Goal: Information Seeking & Learning: Check status

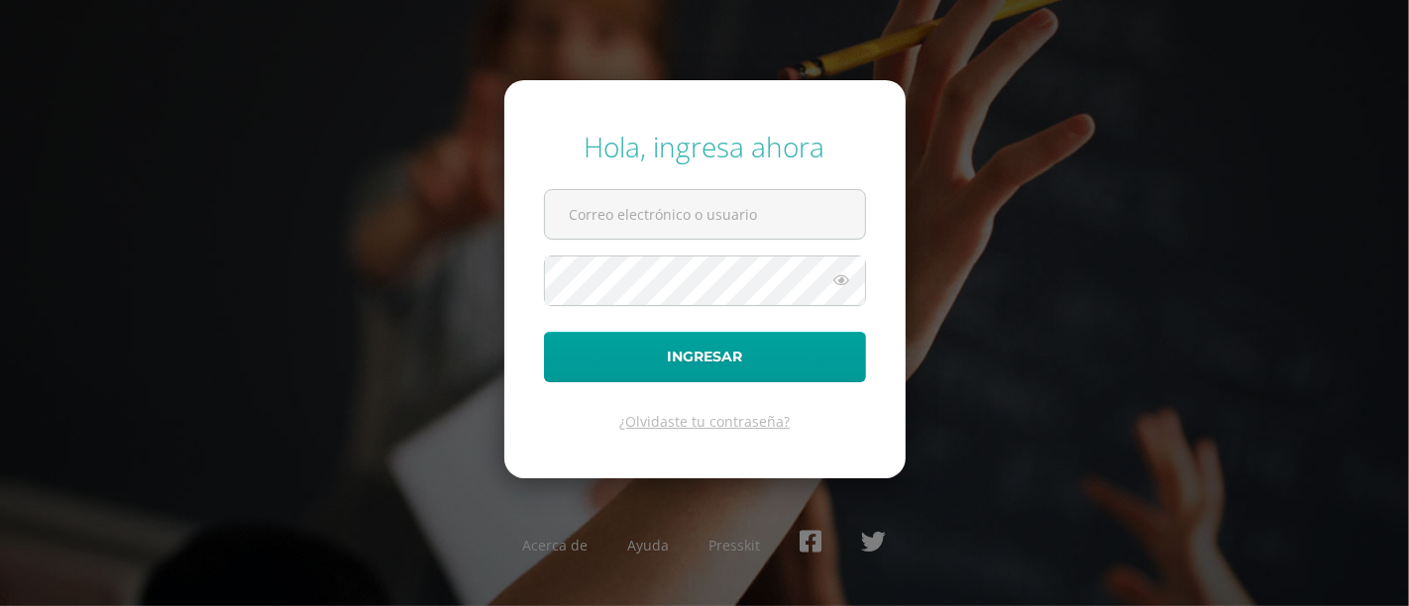
type input "[PERSON_NAME][DOMAIN_NAME][EMAIL_ADDRESS][DOMAIN_NAME]"
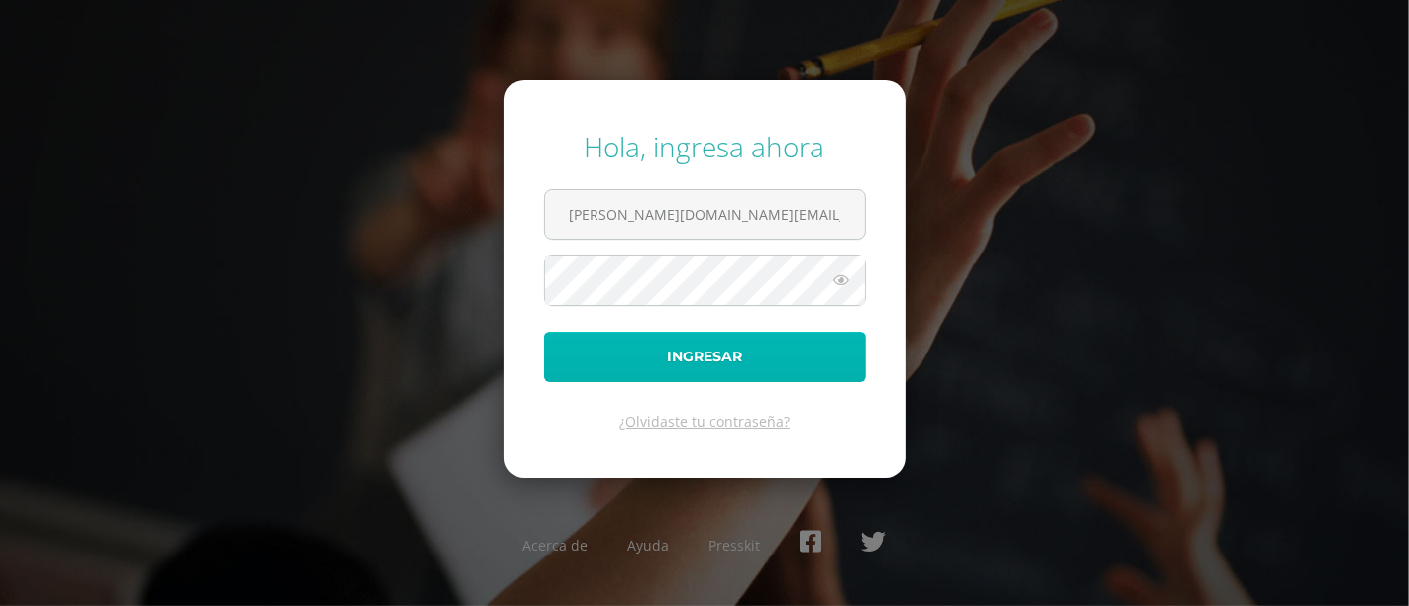
click at [644, 360] on button "Ingresar" at bounding box center [705, 357] width 322 height 51
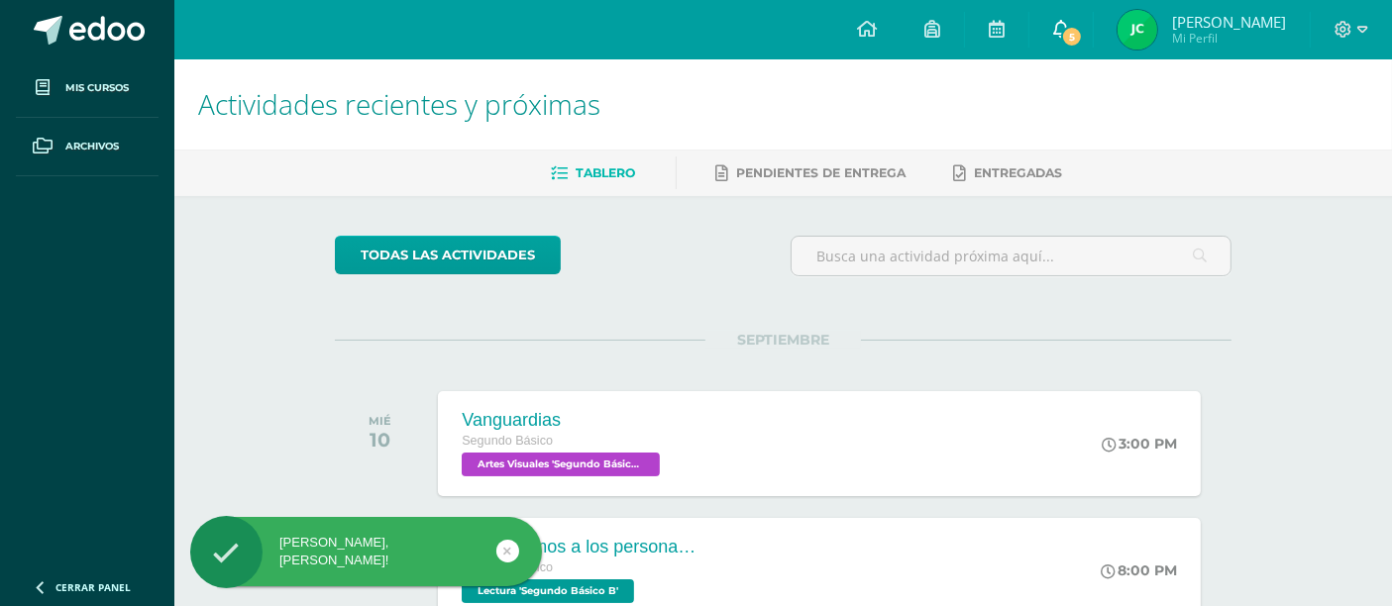
click at [1081, 37] on span "5" at bounding box center [1072, 37] width 22 height 22
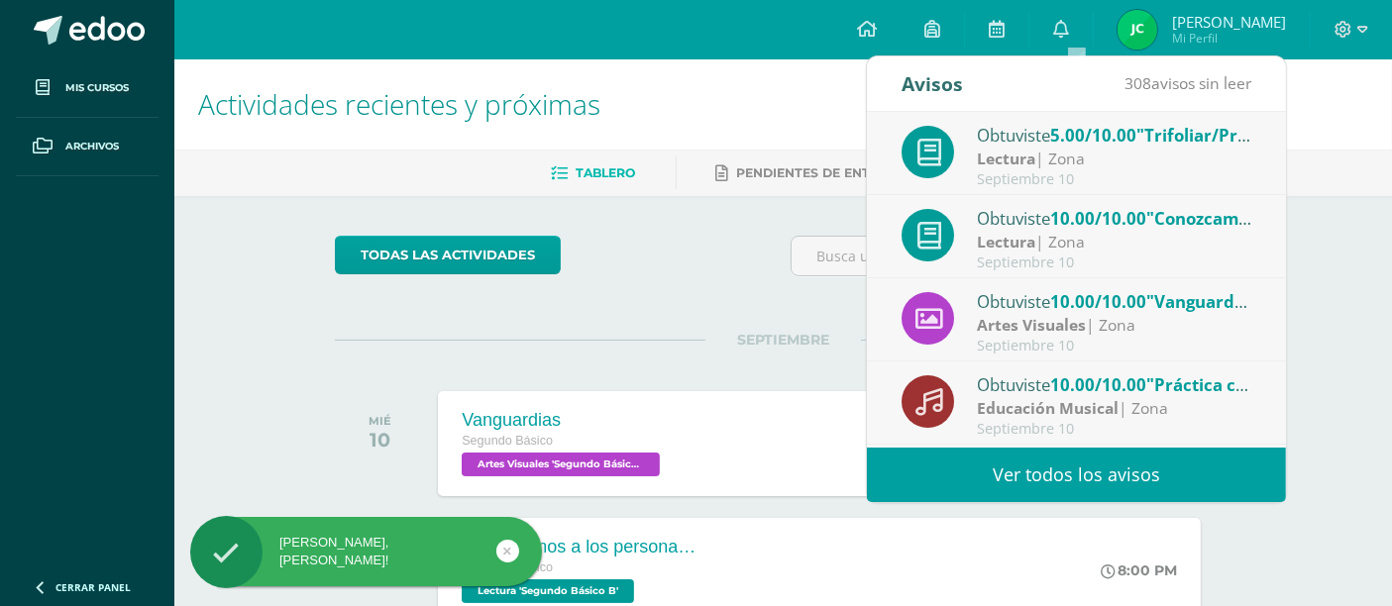
click at [1171, 129] on span ""Trifoliar/Prisma Págs. 144 y 145"" at bounding box center [1273, 135] width 275 height 23
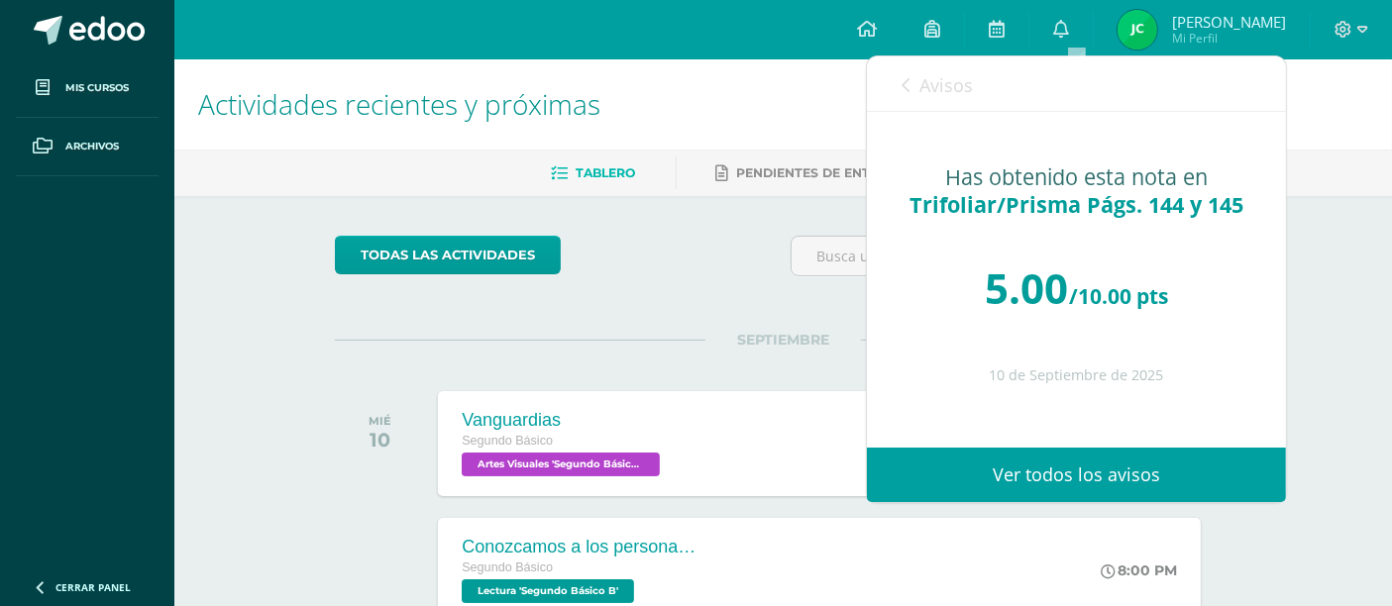
click at [939, 93] on span "Avisos" at bounding box center [945, 85] width 53 height 24
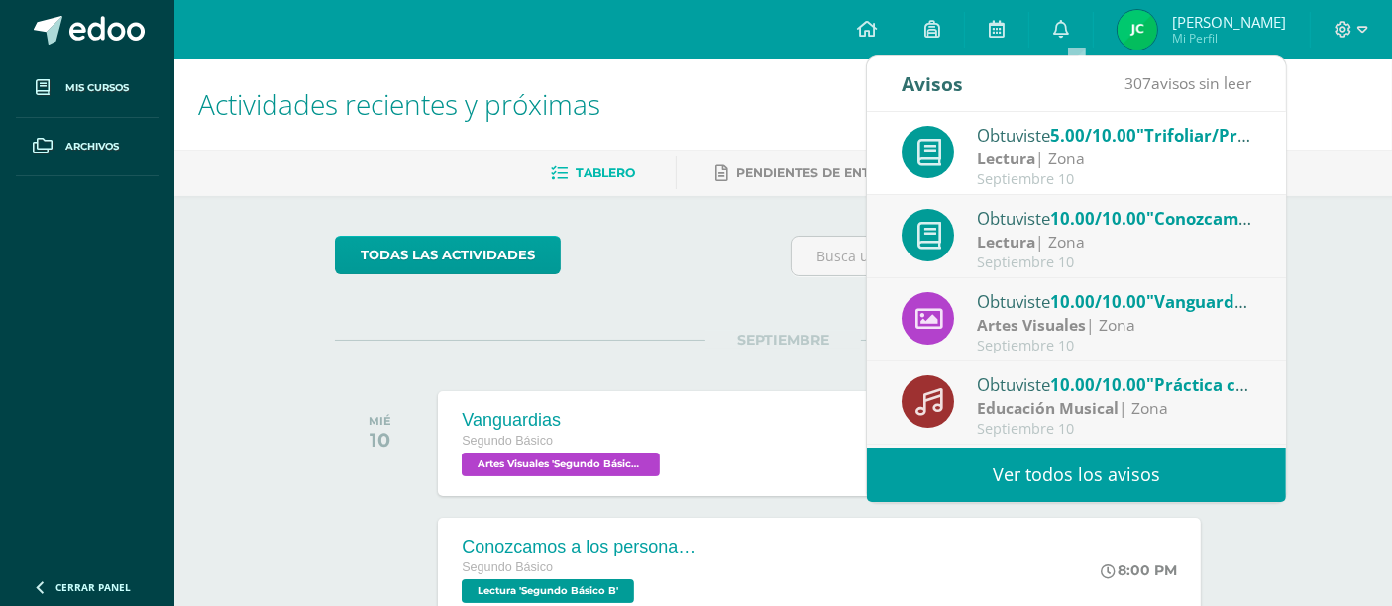
click at [1210, 23] on span "[PERSON_NAME]" at bounding box center [1229, 22] width 114 height 20
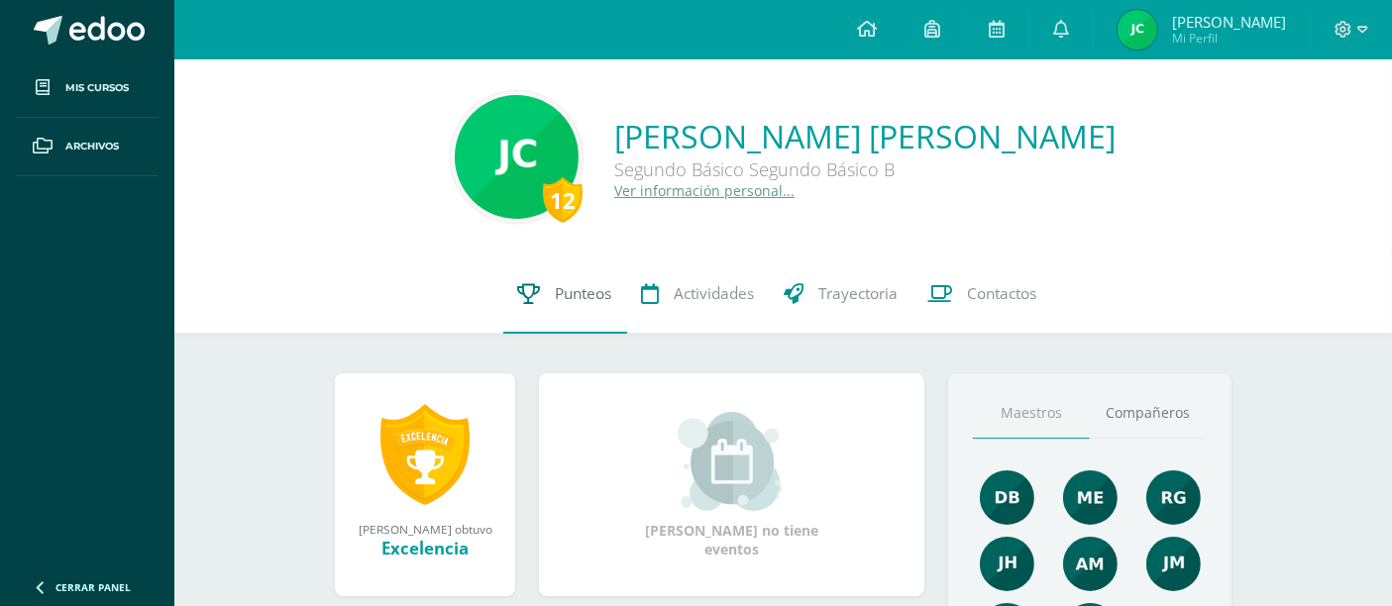
click at [575, 322] on link "Punteos" at bounding box center [565, 294] width 124 height 79
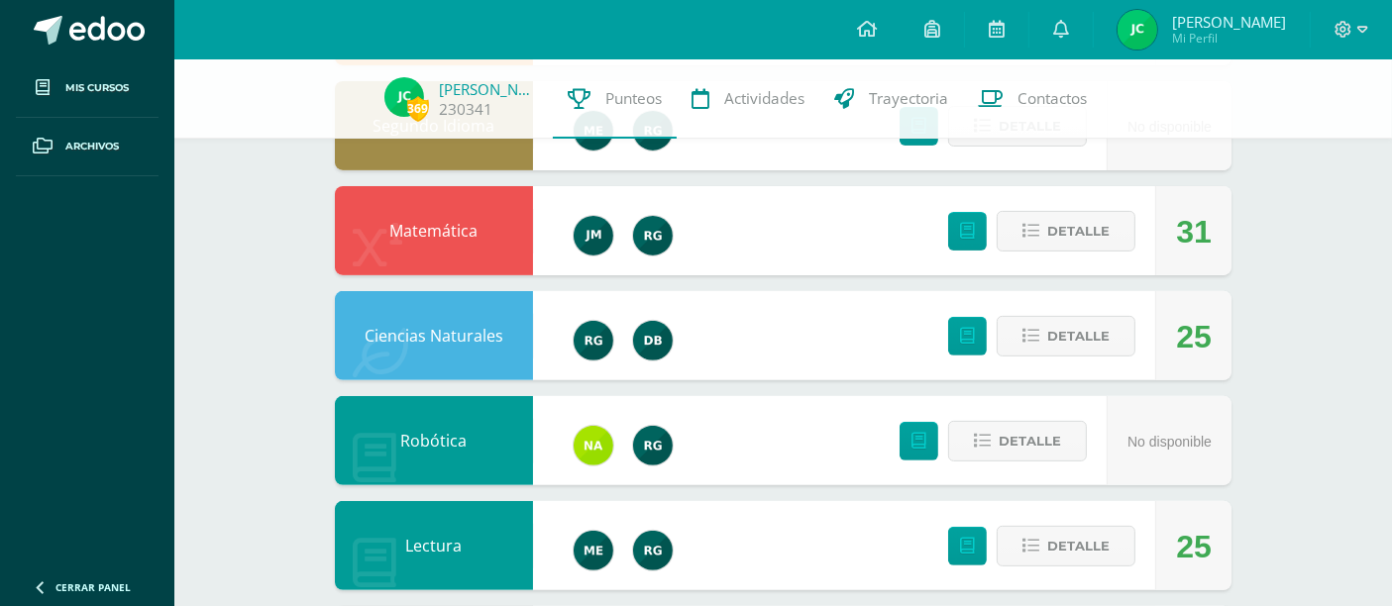
scroll to position [648, 0]
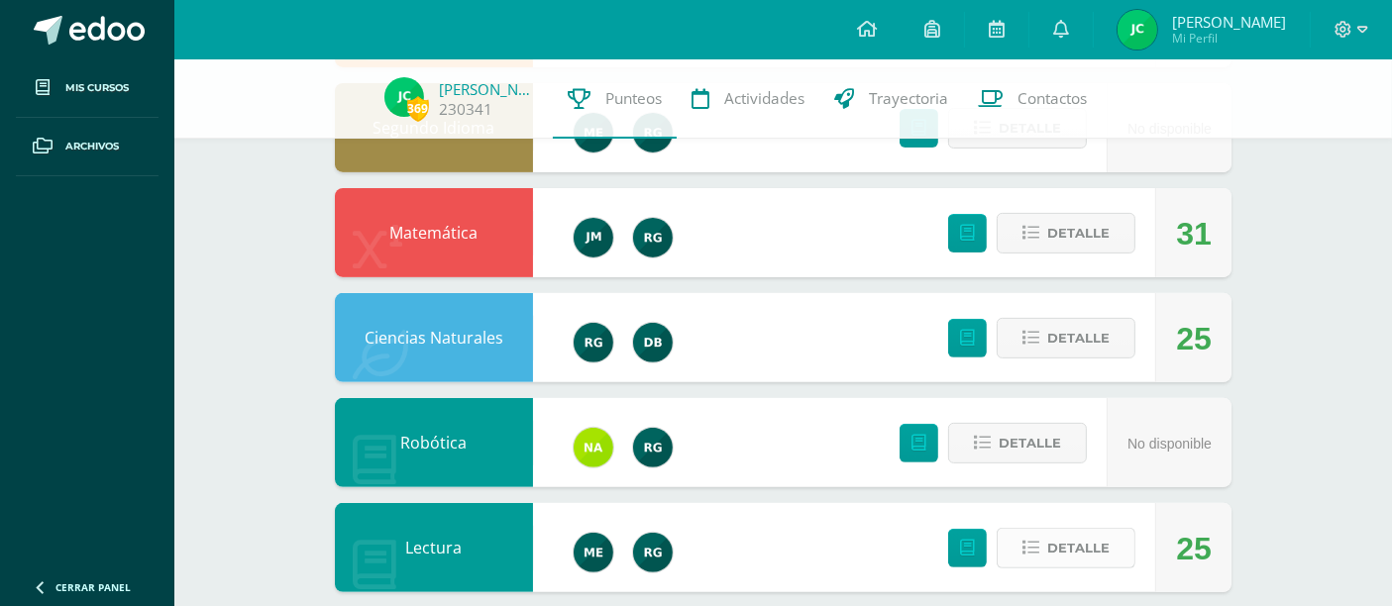
click at [1101, 538] on span "Detalle" at bounding box center [1078, 548] width 62 height 37
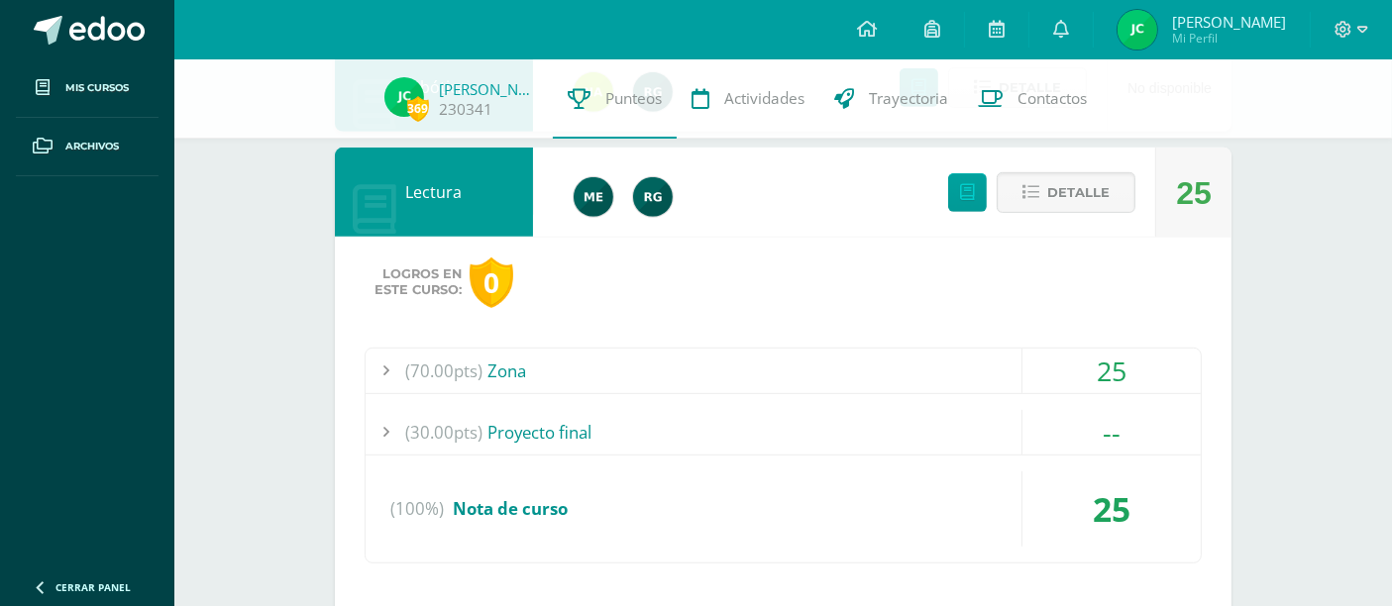
click at [871, 374] on div "(70.00pts) Zona" at bounding box center [783, 371] width 835 height 45
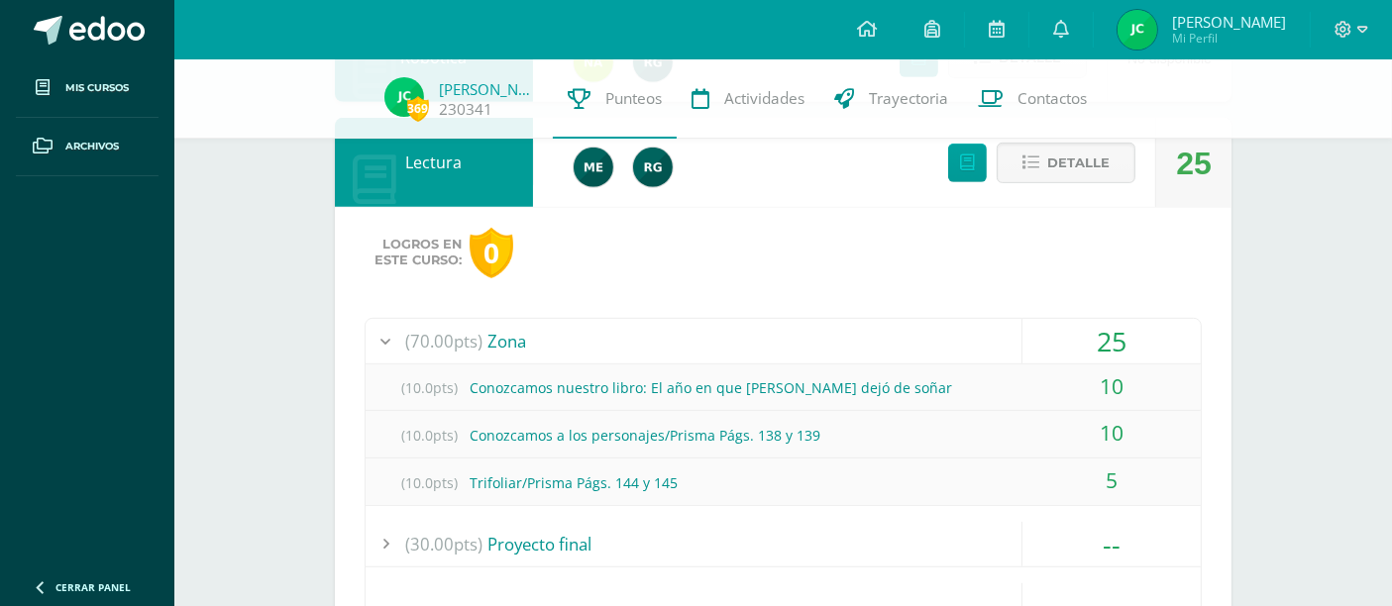
scroll to position [1047, 0]
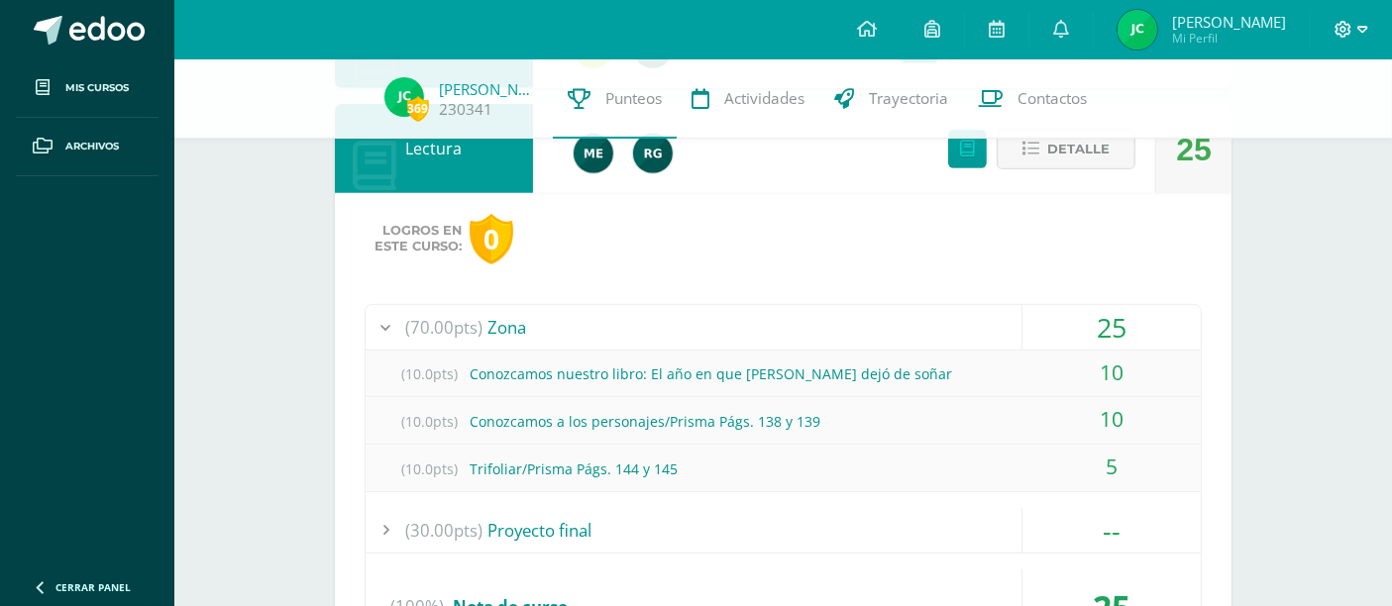
click at [1339, 31] on icon at bounding box center [1343, 30] width 18 height 18
click at [1285, 133] on span "Cerrar sesión" at bounding box center [1300, 135] width 89 height 19
